Goal: Information Seeking & Learning: Learn about a topic

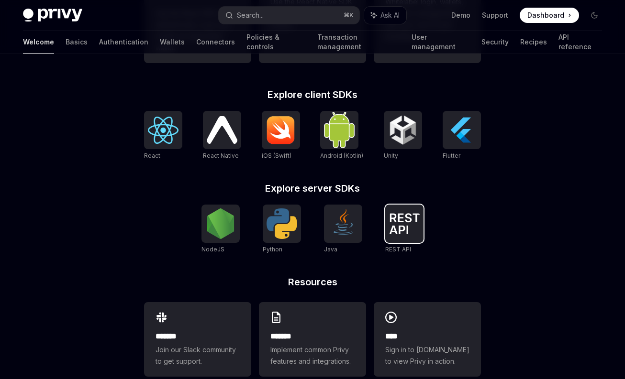
scroll to position [404, 0]
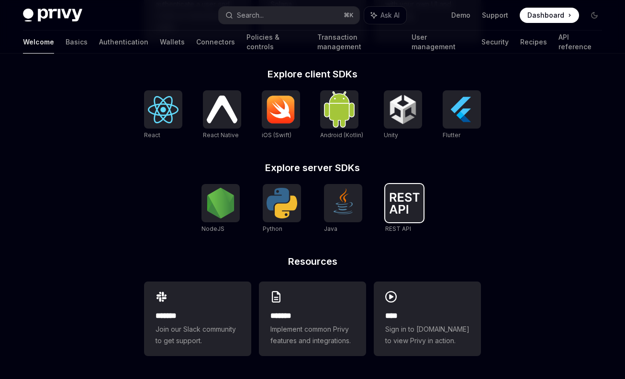
click at [404, 210] on img at bounding box center [404, 203] width 31 height 21
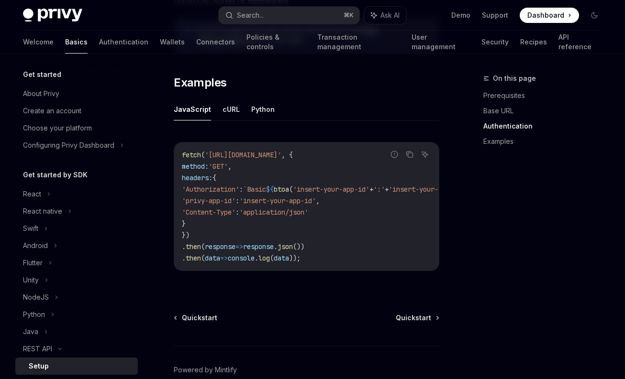
scroll to position [564, 0]
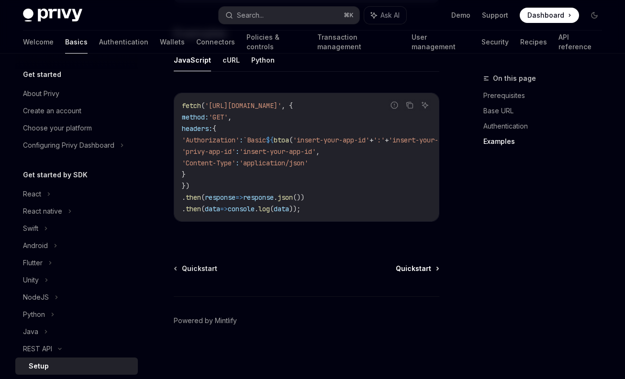
click at [416, 270] on span "Quickstart" at bounding box center [413, 269] width 35 height 10
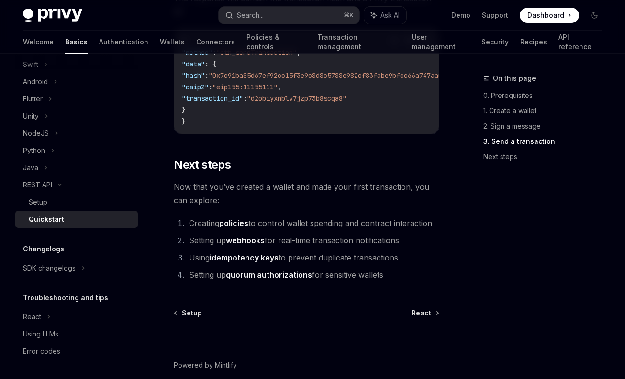
scroll to position [1297, 0]
click at [53, 132] on div "NodeJS" at bounding box center [76, 133] width 122 height 17
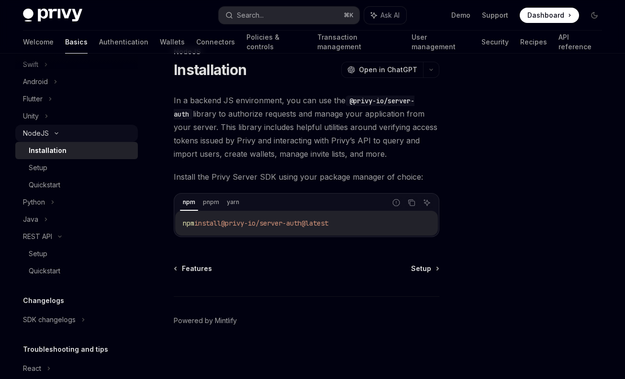
scroll to position [27, 0]
click at [43, 167] on div "Setup" at bounding box center [38, 167] width 19 height 11
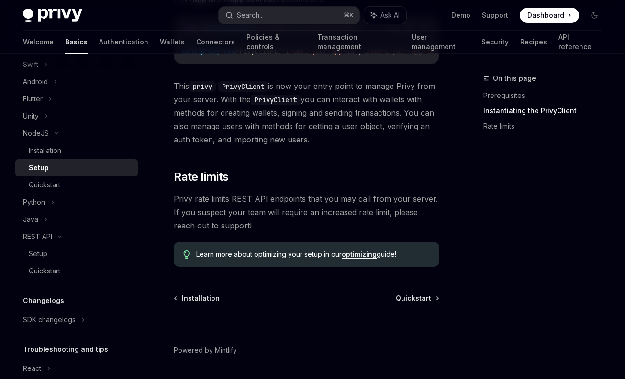
scroll to position [297, 0]
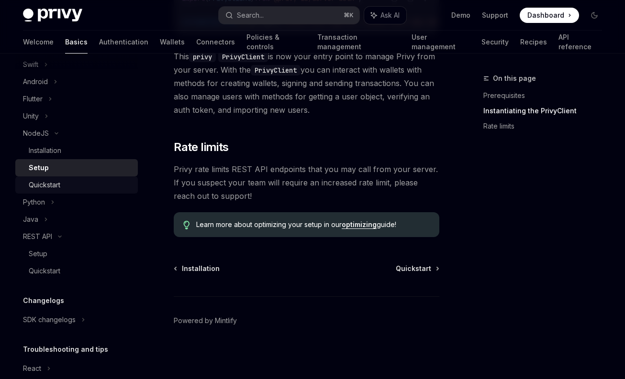
click at [50, 187] on div "Quickstart" at bounding box center [45, 184] width 32 height 11
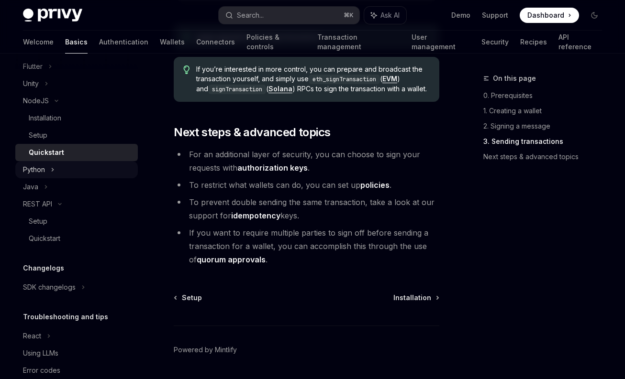
scroll to position [216, 0]
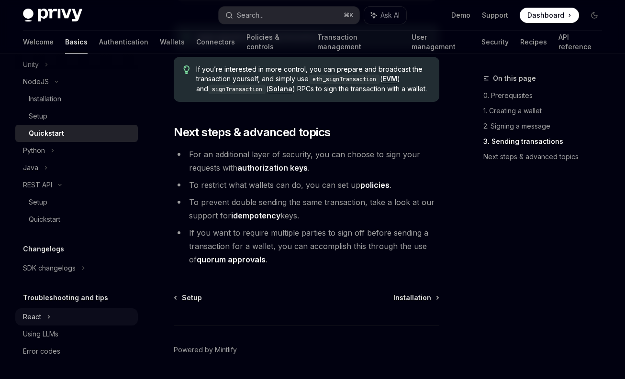
click at [45, 319] on div "React" at bounding box center [76, 316] width 122 height 17
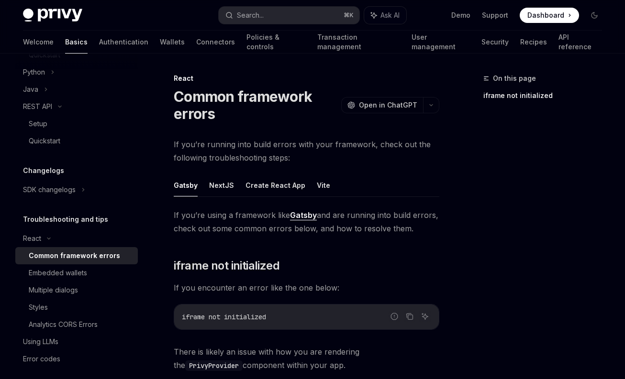
scroll to position [297, 0]
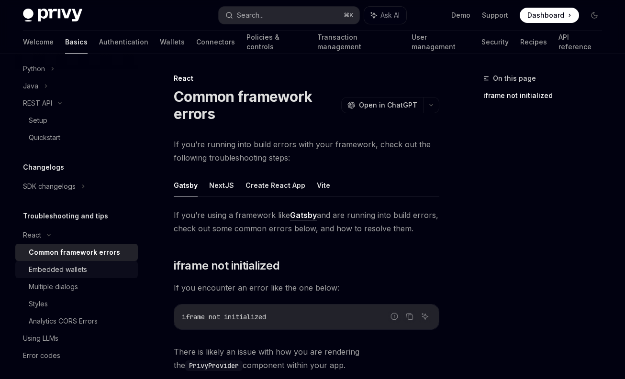
click at [68, 270] on div "Embedded wallets" at bounding box center [58, 269] width 58 height 11
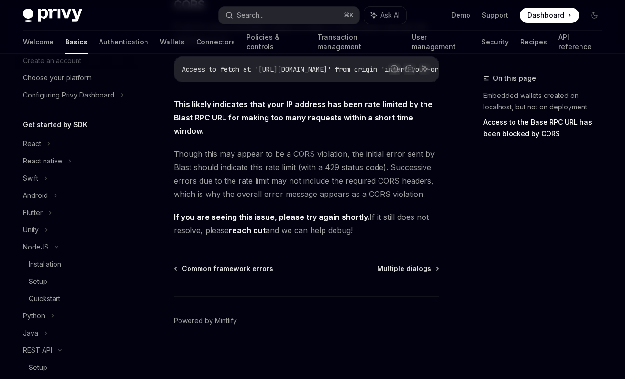
scroll to position [49, 0]
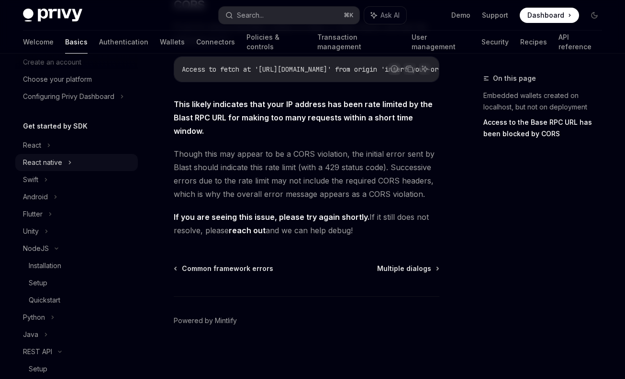
click at [62, 165] on div "React native" at bounding box center [76, 162] width 122 height 17
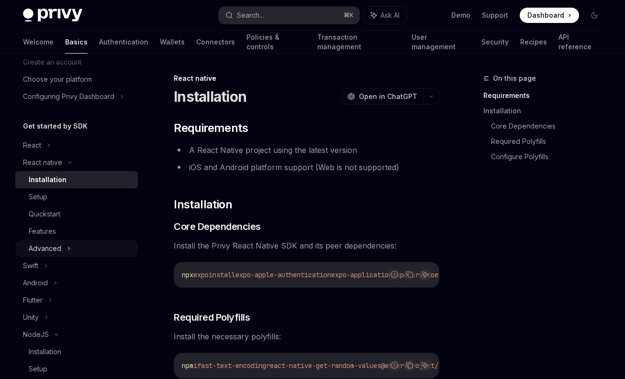
click at [47, 247] on div "Advanced" at bounding box center [45, 248] width 33 height 11
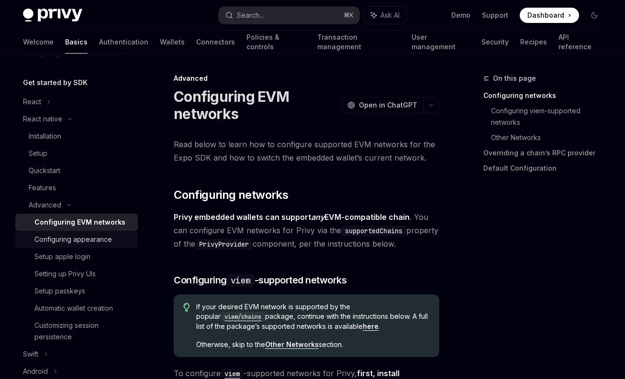
scroll to position [105, 0]
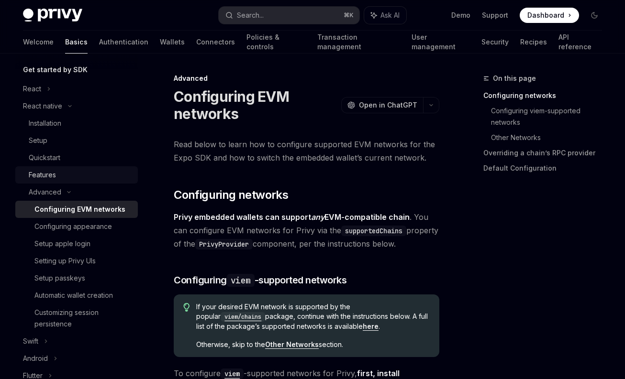
click at [46, 177] on div "Features" at bounding box center [42, 174] width 27 height 11
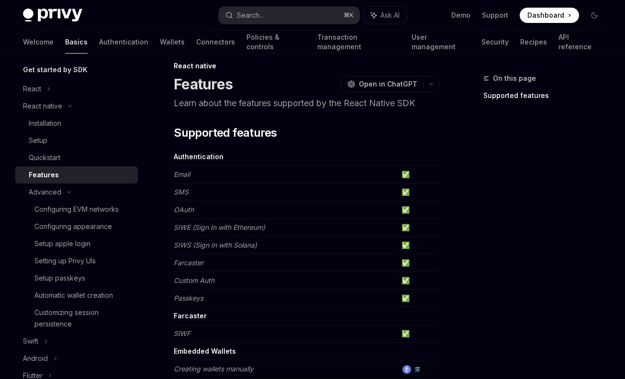
scroll to position [28, 0]
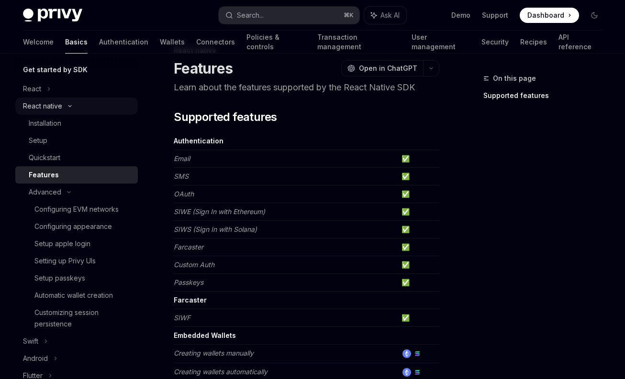
click at [55, 104] on div "React native" at bounding box center [42, 105] width 39 height 11
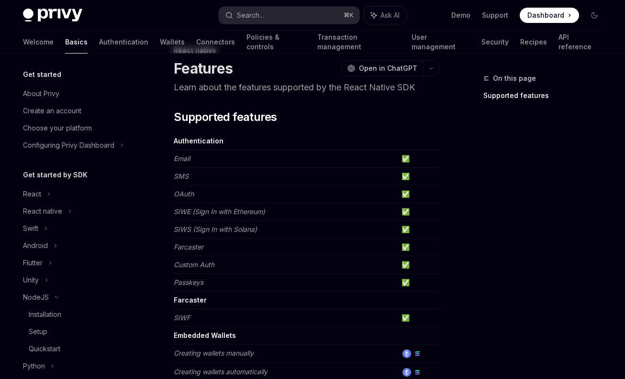
scroll to position [0, 0]
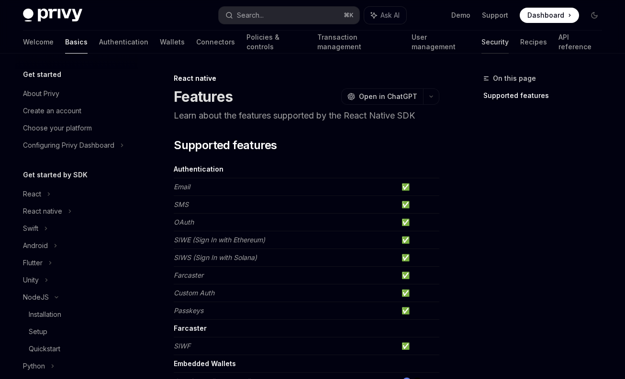
click at [481, 44] on link "Security" at bounding box center [494, 42] width 27 height 23
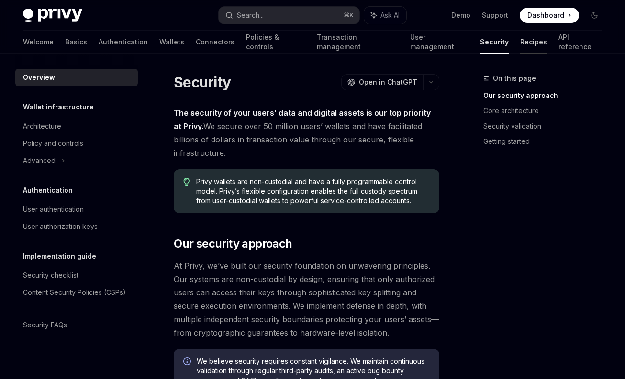
click at [520, 42] on link "Recipes" at bounding box center [533, 42] width 27 height 23
type textarea "*"
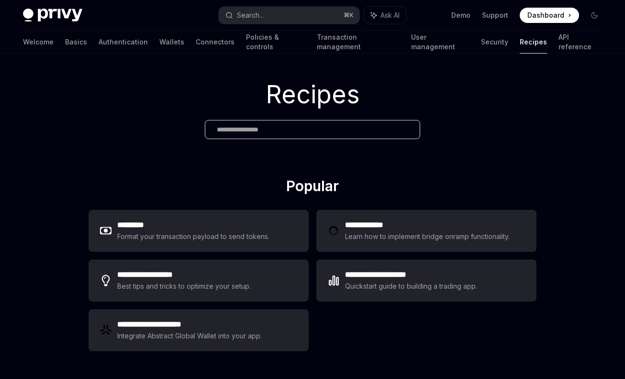
scroll to position [15, 0]
